Goal: Task Accomplishment & Management: Use online tool/utility

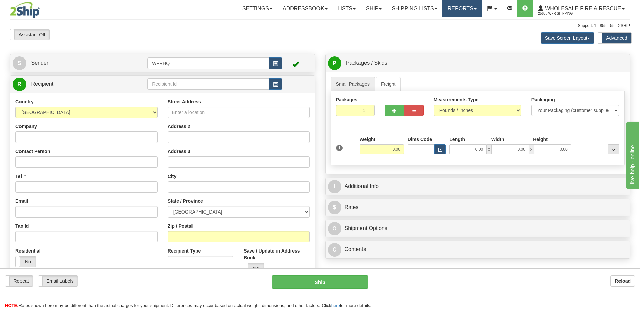
click at [454, 4] on link "Reports" at bounding box center [461, 8] width 39 height 17
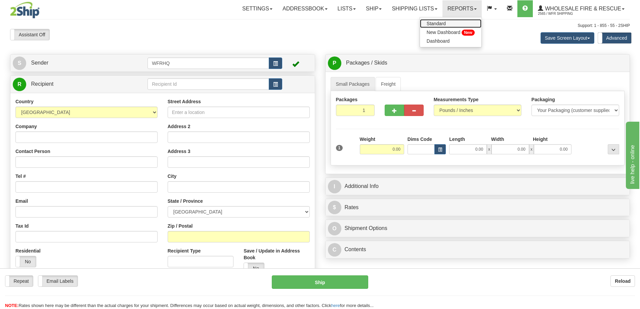
click at [441, 23] on span "Standard" at bounding box center [436, 23] width 19 height 5
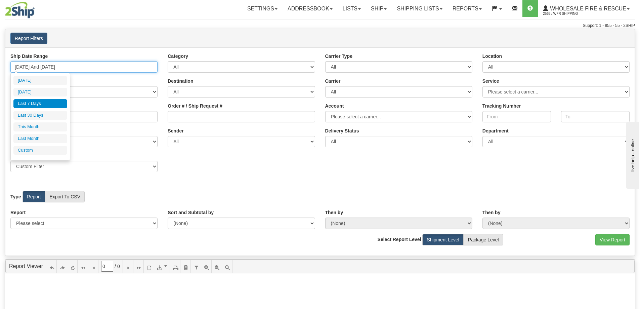
click at [51, 68] on input "[DATE] And [DATE]" at bounding box center [83, 66] width 147 height 11
click at [39, 90] on li "[DATE]" at bounding box center [40, 92] width 54 height 9
type input "[DATE] And [DATE]"
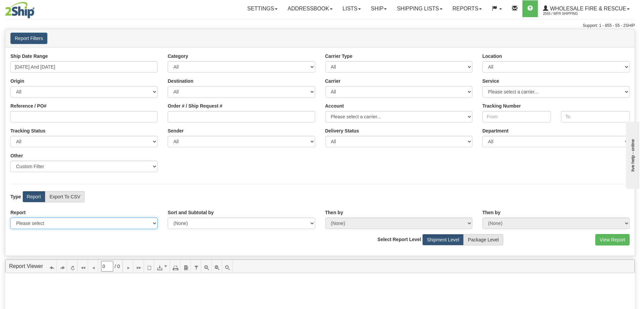
click at [45, 221] on select "Please select 1 Line Shipment Report Address Detail Basic Shipment Overview Can…" at bounding box center [83, 222] width 147 height 11
select select "Users\Full Reference Detail.trdx"
click at [10, 217] on select "Please select 1 Line Shipment Report Address Detail Basic Shipment Overview Can…" at bounding box center [83, 222] width 147 height 11
click at [603, 236] on button "View Report" at bounding box center [612, 239] width 34 height 11
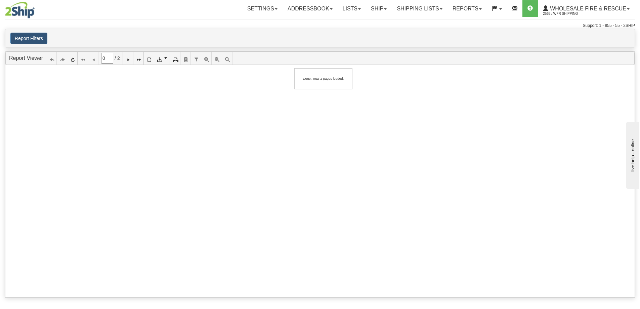
type input "1"
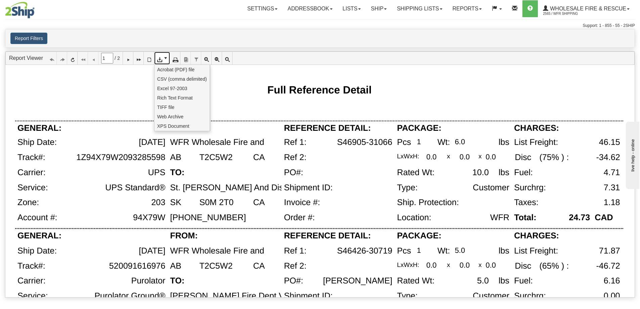
click at [162, 58] on icon at bounding box center [159, 58] width 5 height 5
click at [161, 79] on span "CSV (comma delimited)" at bounding box center [182, 79] width 50 height 7
